Goal: Task Accomplishment & Management: Complete application form

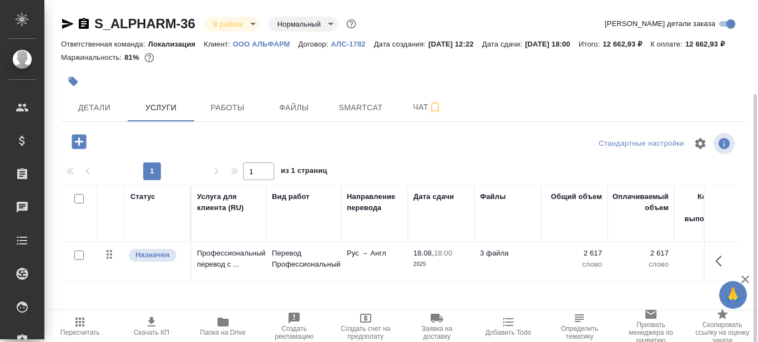
scroll to position [0, 234]
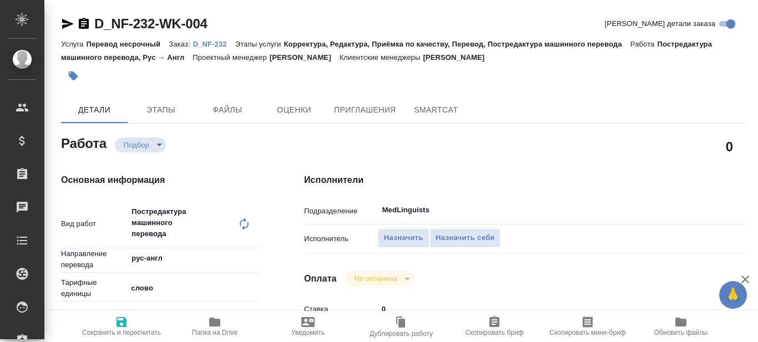
type textarea "x"
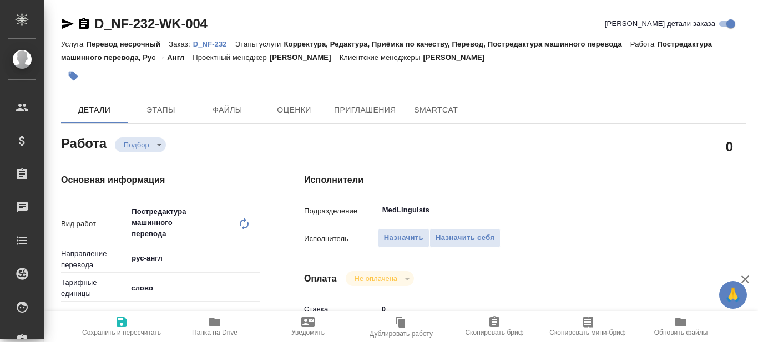
type textarea "x"
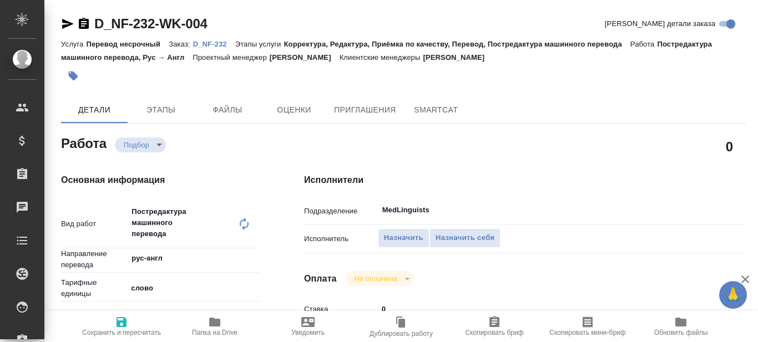
type textarea "x"
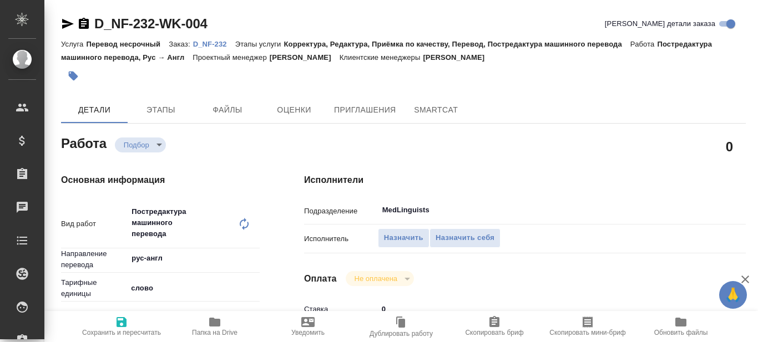
type textarea "x"
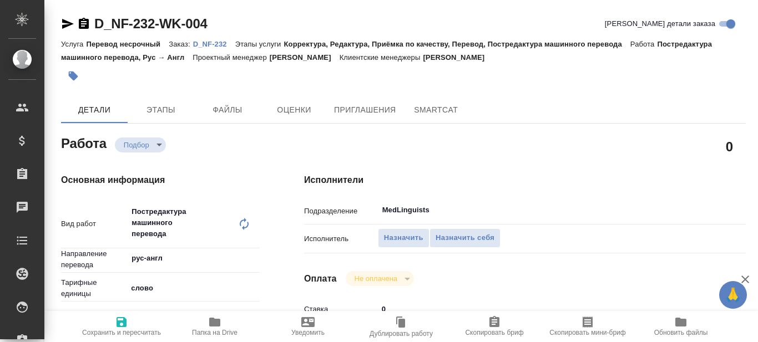
click at [210, 44] on p "D_NF-232" at bounding box center [214, 44] width 42 height 8
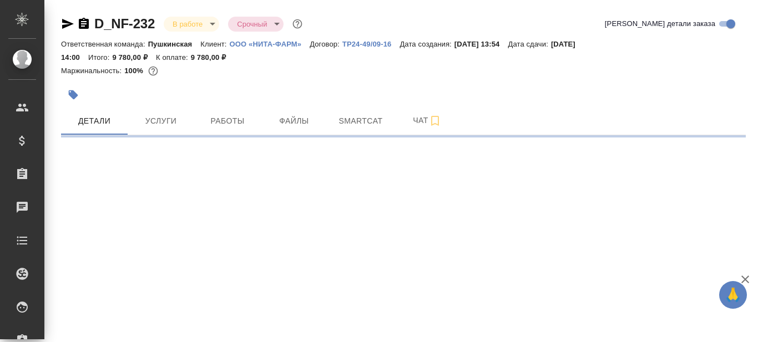
select select "RU"
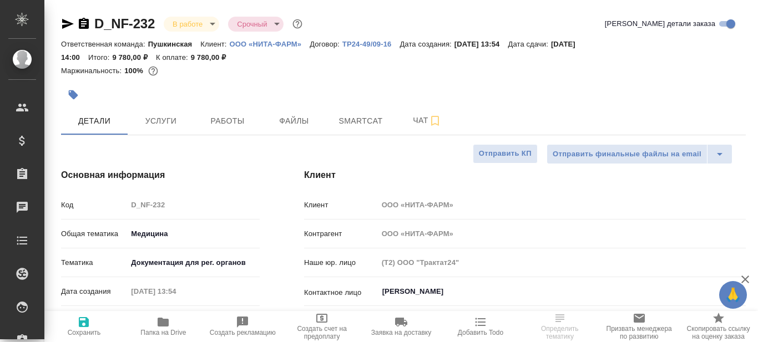
type textarea "x"
type input "Тарабановская Анастасия"
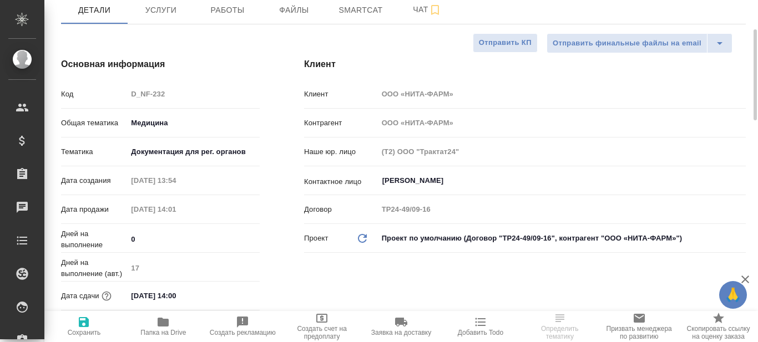
scroll to position [222, 0]
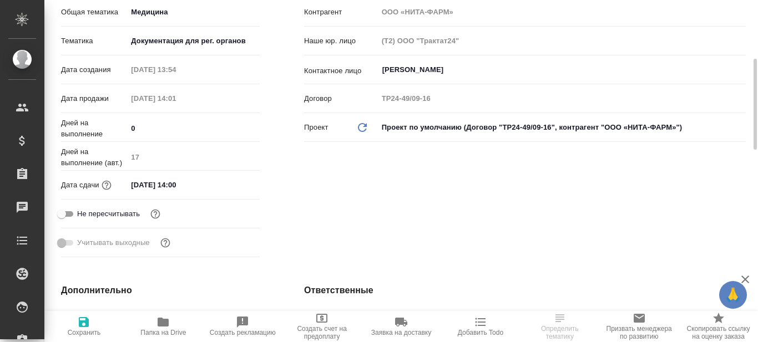
click at [162, 322] on div ".cls-1 fill:#fff; AWATERA Prazdnichnykh Olga Клиенты Спецификации Заказы 0 Чаты…" at bounding box center [379, 171] width 758 height 342
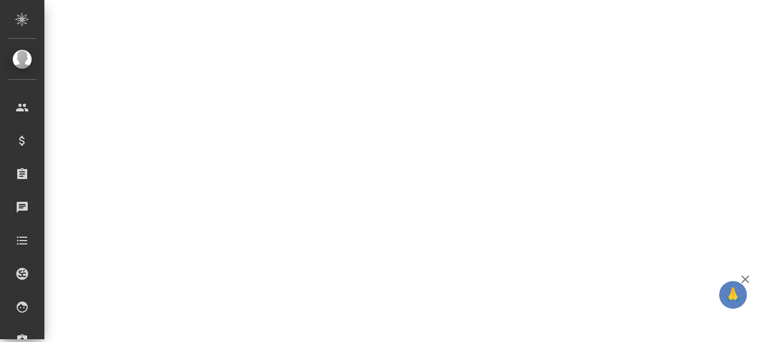
select select "RU"
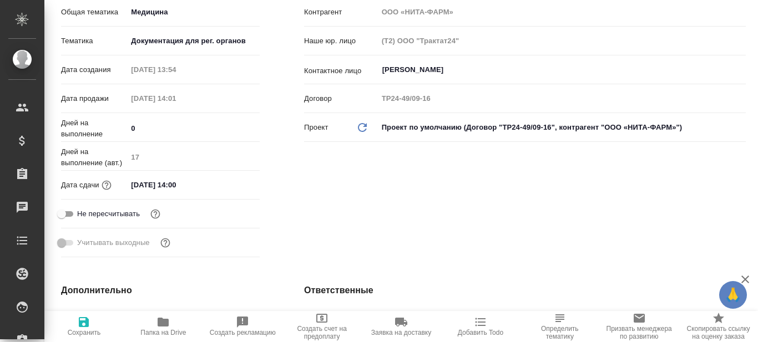
type textarea "x"
click at [161, 322] on icon "button" at bounding box center [163, 322] width 11 height 9
type textarea "x"
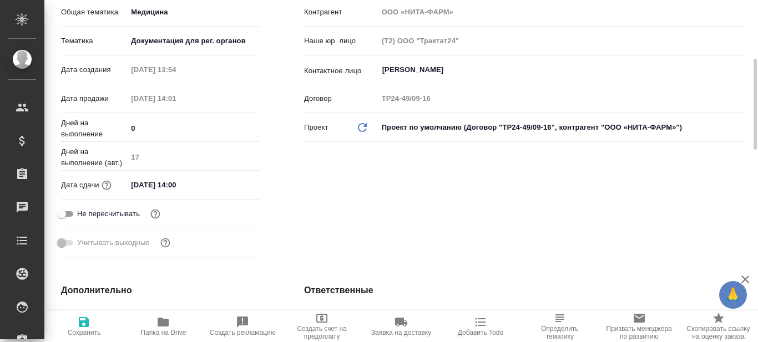
type textarea "x"
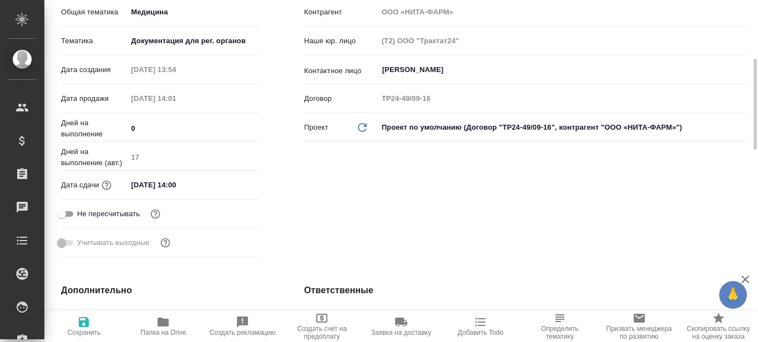
type textarea "x"
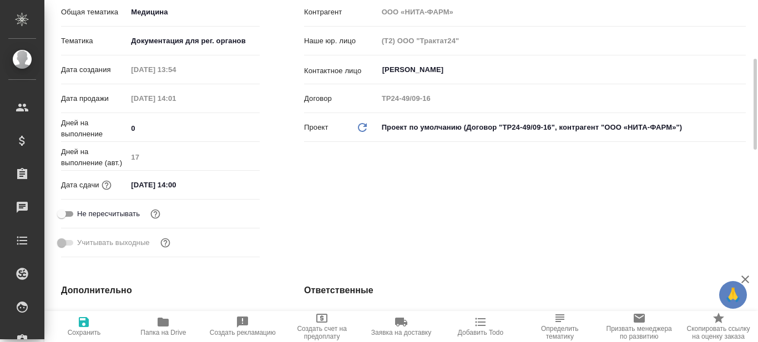
type textarea "x"
